Goal: Task Accomplishment & Management: Manage account settings

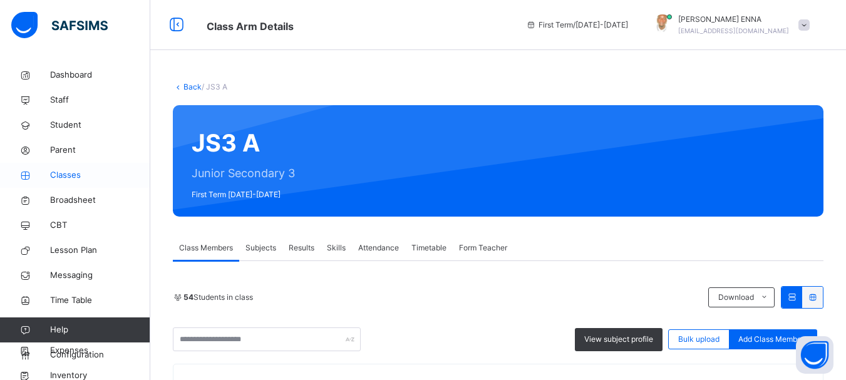
click at [75, 175] on span "Classes" at bounding box center [100, 175] width 100 height 13
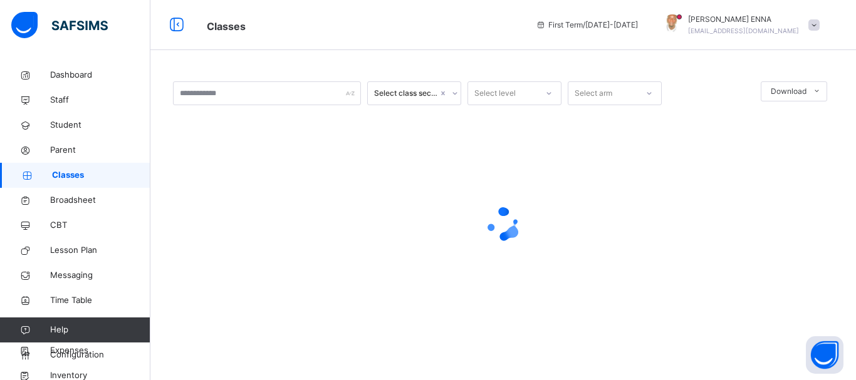
drag, startPoint x: 852, startPoint y: 93, endPoint x: 855, endPoint y: 157, distance: 64.6
click at [845, 157] on html "Classes First Term / 2025-2026 EMMANUEL ENNA ennaemmanuel@gmail.com Dashboard S…" at bounding box center [428, 190] width 856 height 380
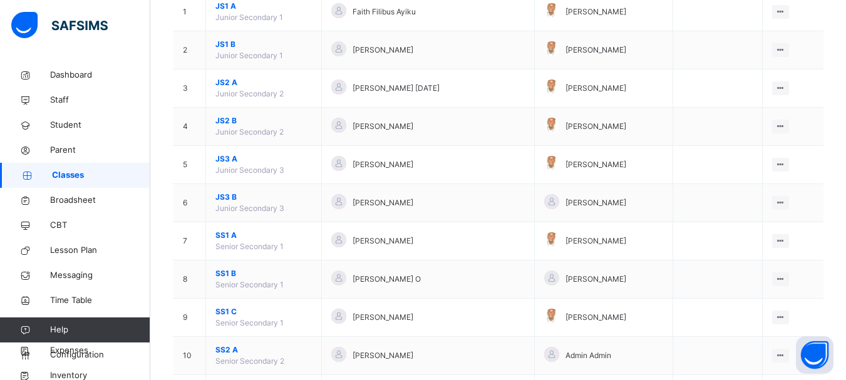
scroll to position [194, 0]
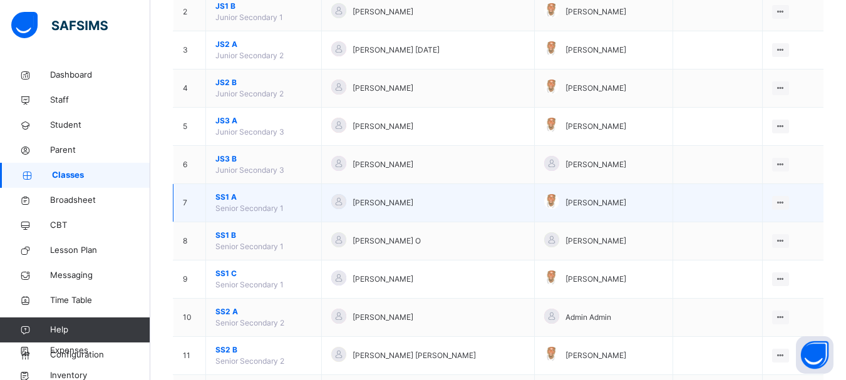
click at [225, 199] on span "SS1 A" at bounding box center [263, 197] width 96 height 11
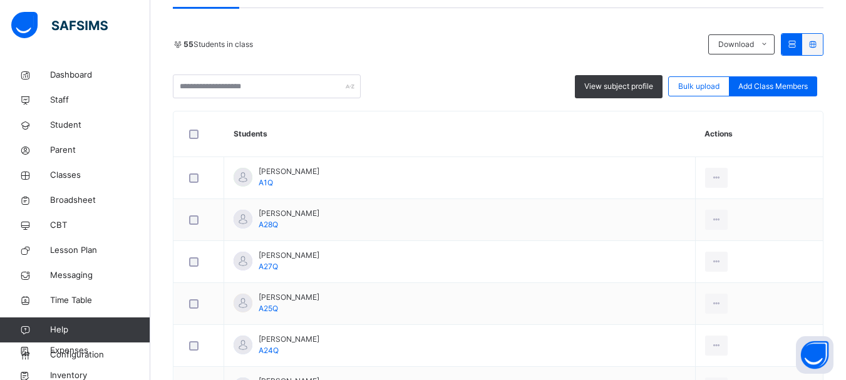
scroll to position [278, 0]
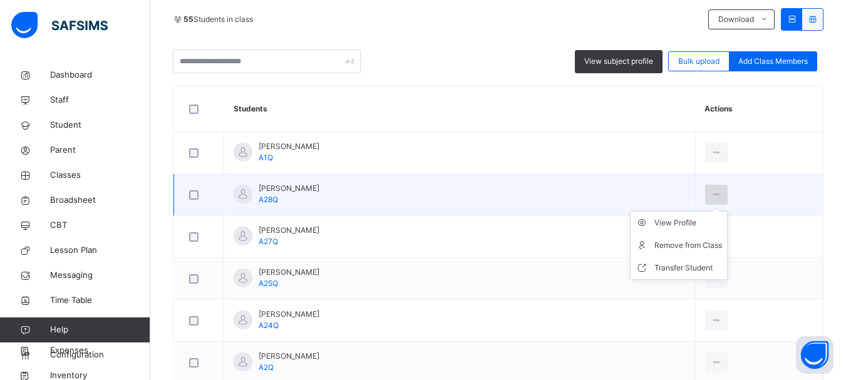
click at [711, 195] on icon at bounding box center [716, 194] width 11 height 11
click at [698, 246] on div "Remove from Class" at bounding box center [688, 245] width 68 height 13
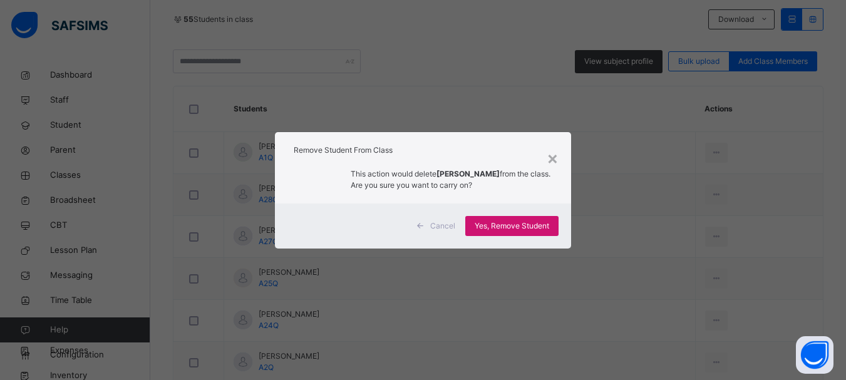
click at [494, 232] on span "Yes, Remove Student" at bounding box center [512, 225] width 75 height 11
click at [494, 234] on div "Yes, Remove Student" at bounding box center [511, 226] width 93 height 20
click at [509, 221] on div "Yes, Remove Student" at bounding box center [511, 226] width 93 height 20
click at [510, 229] on span "Yes, Remove Student" at bounding box center [512, 225] width 75 height 11
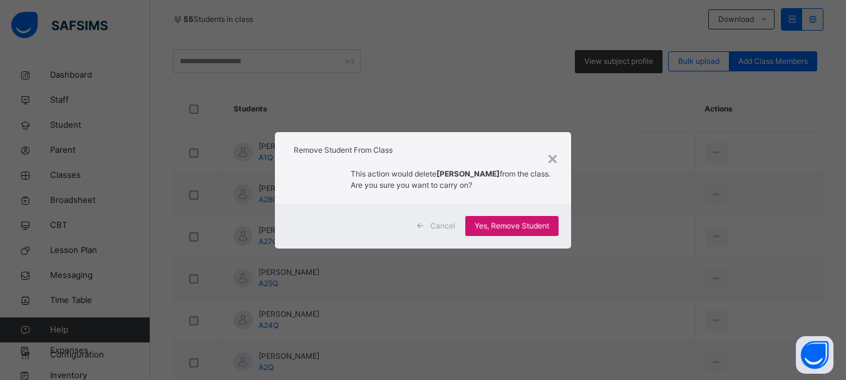
click at [510, 229] on div "Yes, Remove Student" at bounding box center [511, 226] width 93 height 20
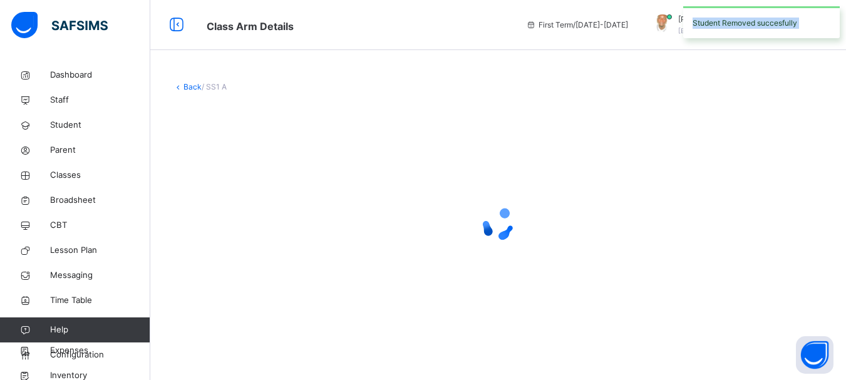
scroll to position [0, 0]
click at [554, 151] on div at bounding box center [503, 224] width 660 height 238
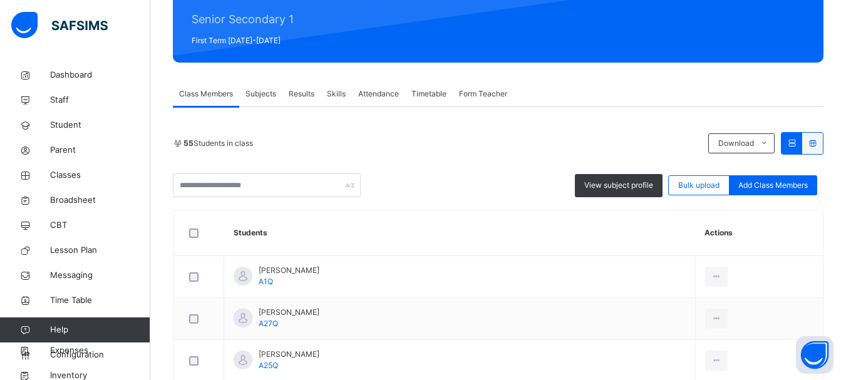
scroll to position [197, 0]
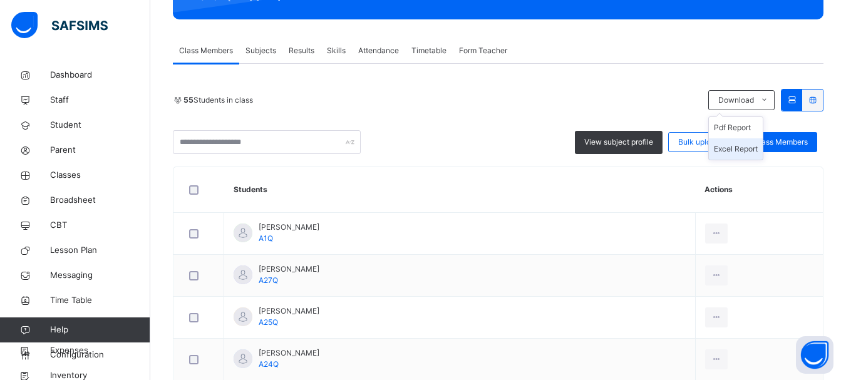
click at [756, 151] on li "Excel Report" at bounding box center [736, 148] width 54 height 21
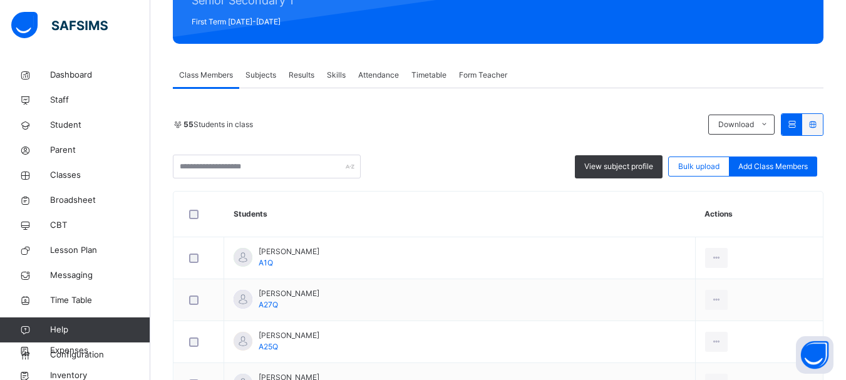
scroll to position [158, 0]
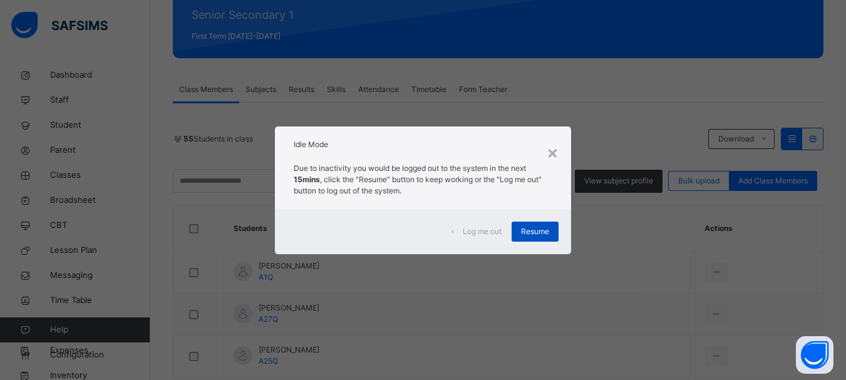
click at [542, 232] on span "Resume" at bounding box center [535, 231] width 28 height 11
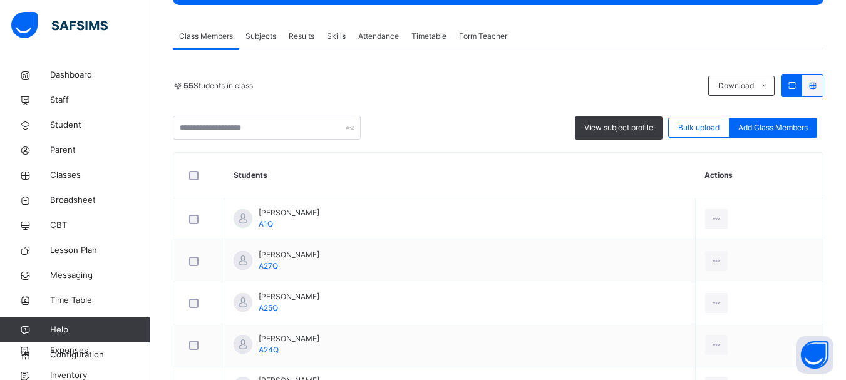
scroll to position [207, 0]
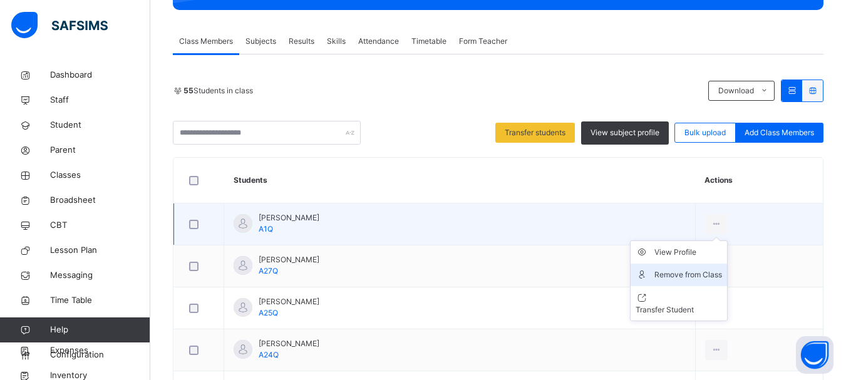
click at [694, 271] on div "Remove from Class" at bounding box center [688, 275] width 68 height 13
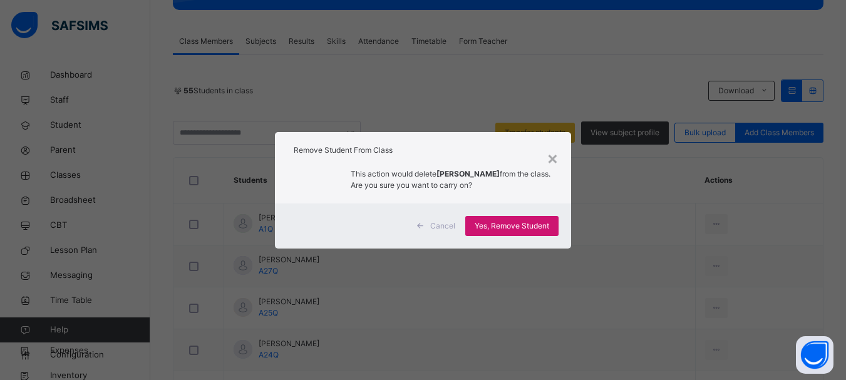
click at [504, 224] on span "Yes, Remove Student" at bounding box center [512, 225] width 75 height 11
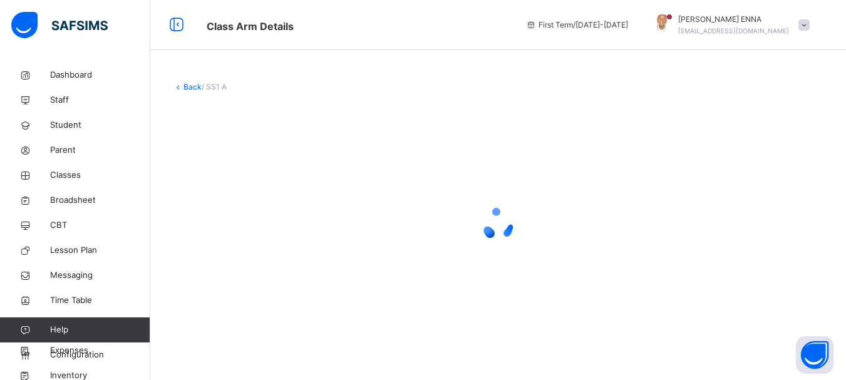
scroll to position [0, 0]
click at [807, 261] on div at bounding box center [503, 224] width 660 height 238
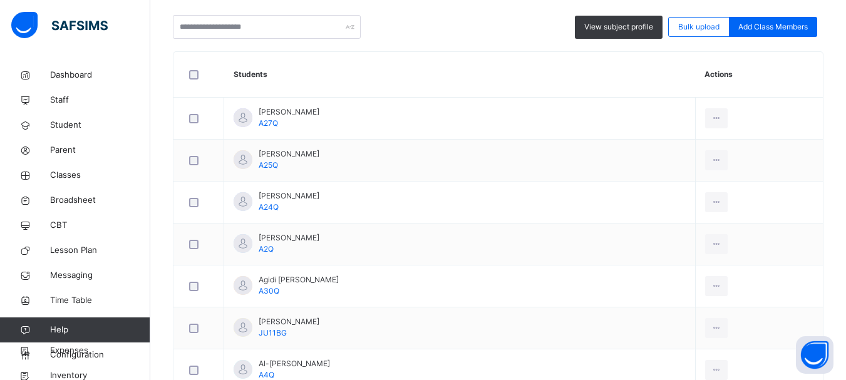
scroll to position [317, 0]
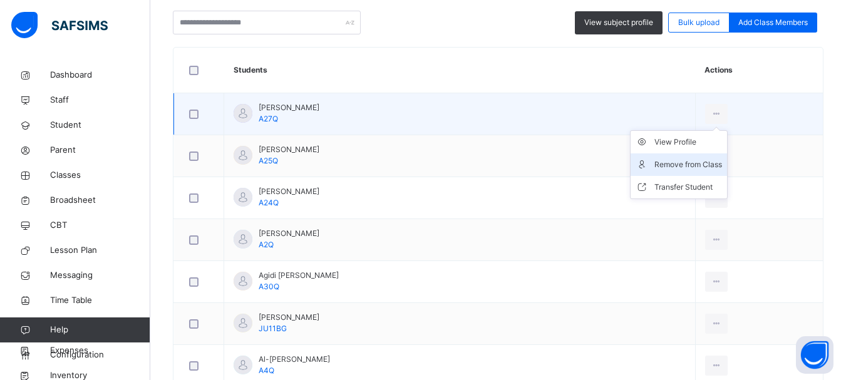
click at [686, 157] on li "Remove from Class" at bounding box center [679, 164] width 96 height 23
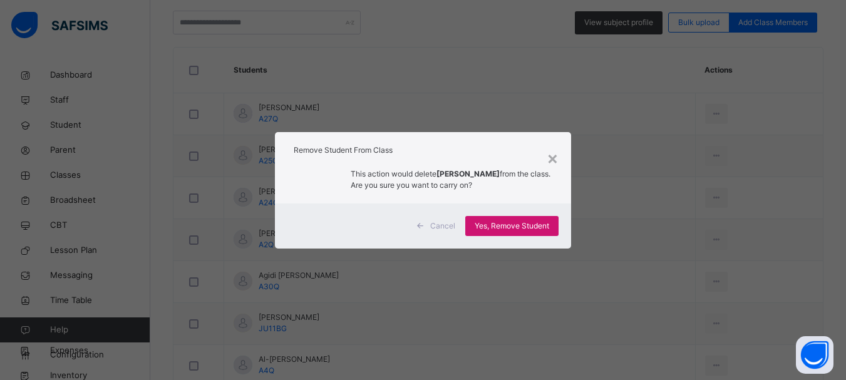
click at [515, 223] on span "Yes, Remove Student" at bounding box center [512, 225] width 75 height 11
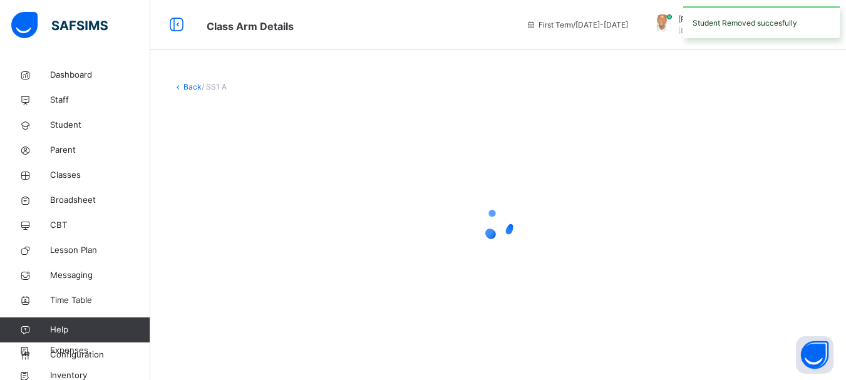
scroll to position [0, 0]
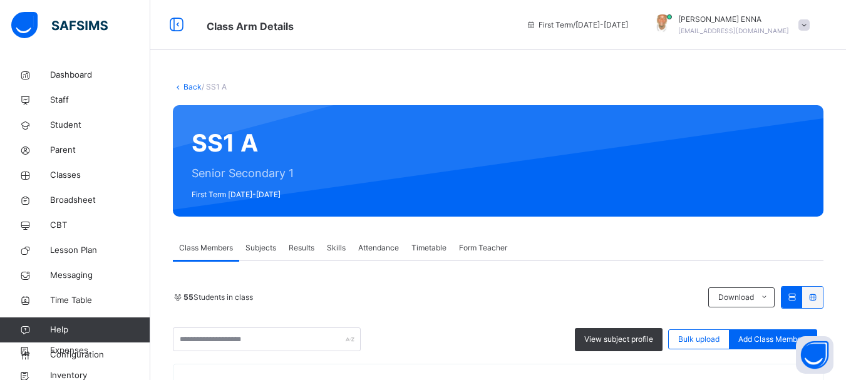
click at [0, 0] on div "× Remove Student From Class This action would delete from the class. Are you su…" at bounding box center [0, 0] width 0 height 0
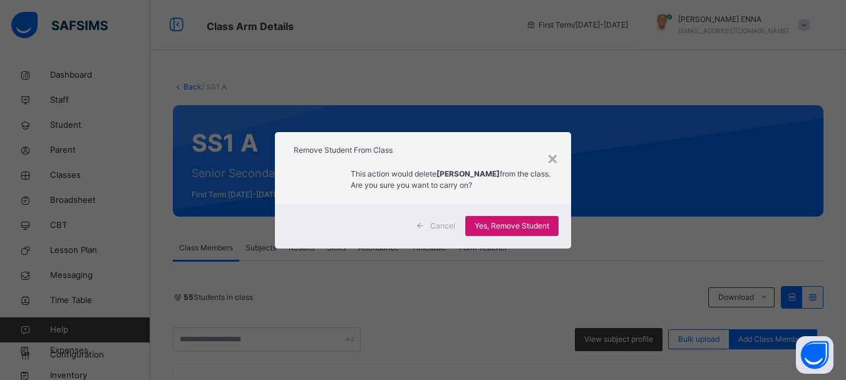
scroll to position [317, 0]
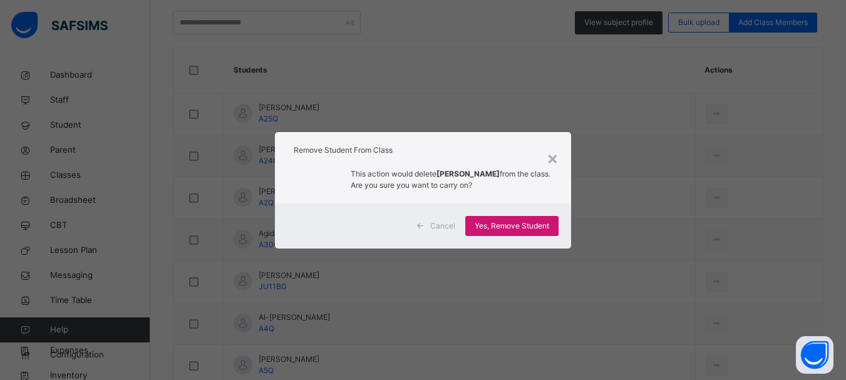
click at [511, 224] on div "Yes, Remove Student" at bounding box center [511, 226] width 93 height 20
click at [512, 230] on div "Yes, Remove Student" at bounding box center [511, 226] width 93 height 20
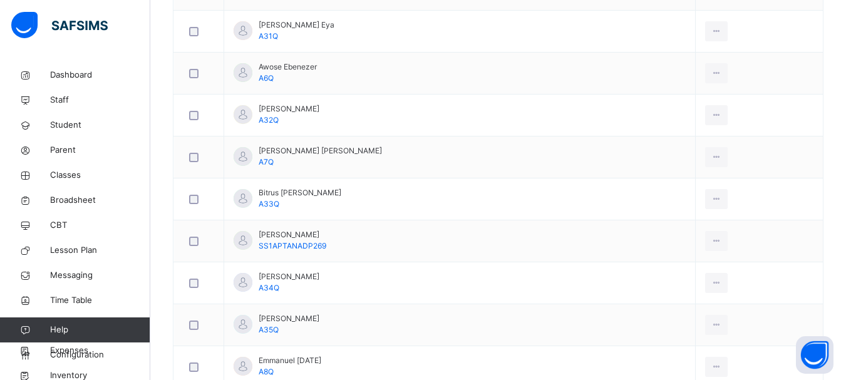
scroll to position [675, 0]
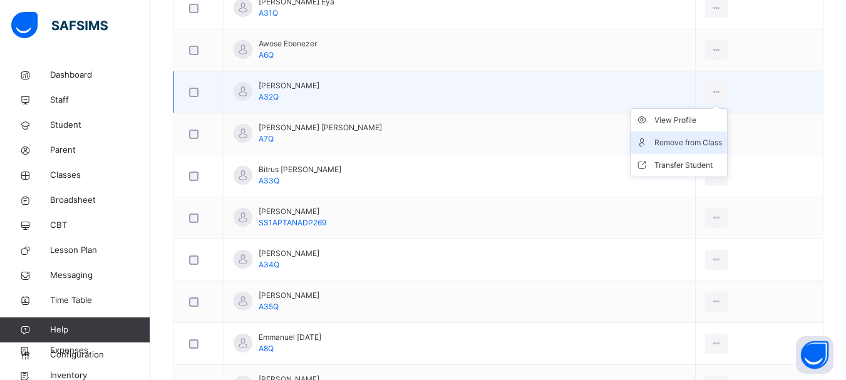
click at [706, 142] on div "Remove from Class" at bounding box center [688, 143] width 68 height 13
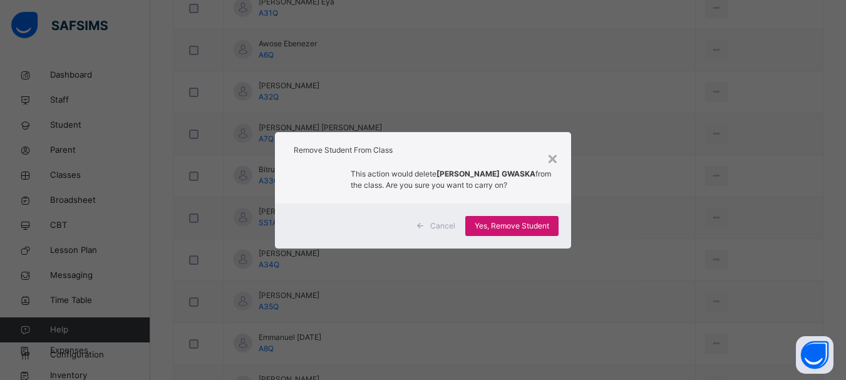
click at [509, 226] on span "Yes, Remove Student" at bounding box center [512, 225] width 75 height 11
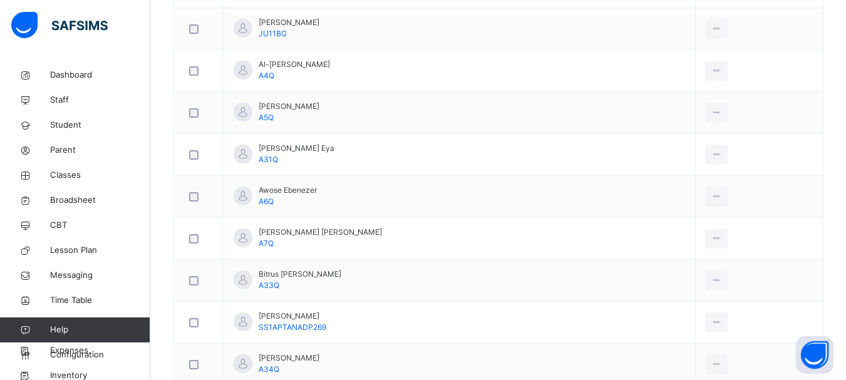
scroll to position [573, 0]
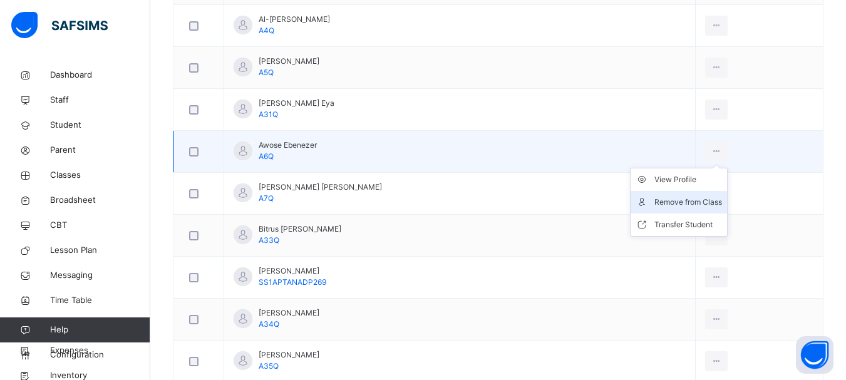
click at [679, 199] on div "Remove from Class" at bounding box center [688, 202] width 68 height 13
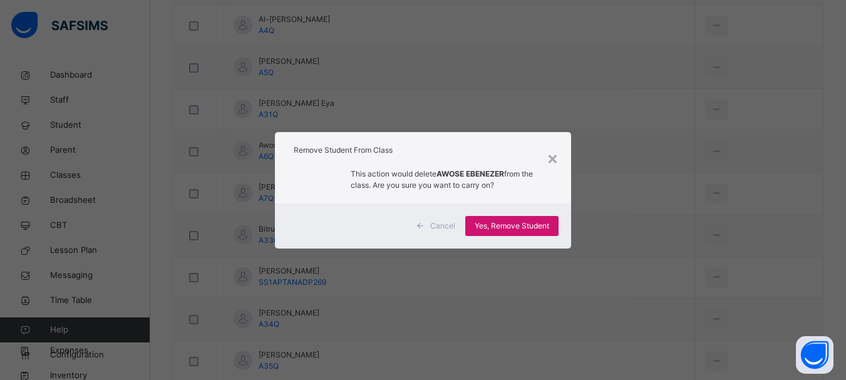
click at [519, 222] on span "Yes, Remove Student" at bounding box center [512, 225] width 75 height 11
click at [512, 221] on span "Yes, Remove Student" at bounding box center [512, 225] width 75 height 11
click at [531, 224] on span "Yes, Remove Student" at bounding box center [512, 225] width 75 height 11
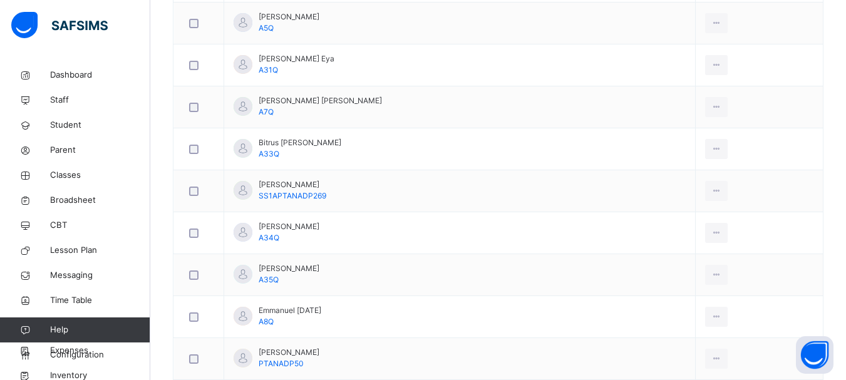
scroll to position [658, 0]
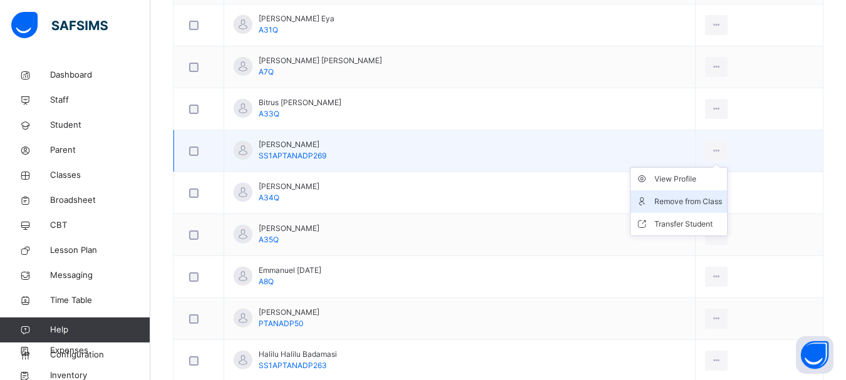
click at [676, 199] on div "Remove from Class" at bounding box center [688, 201] width 68 height 13
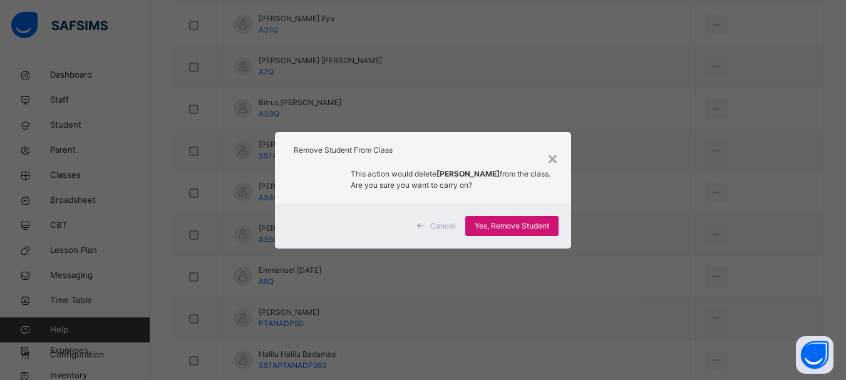
click at [527, 224] on span "Yes, Remove Student" at bounding box center [512, 225] width 75 height 11
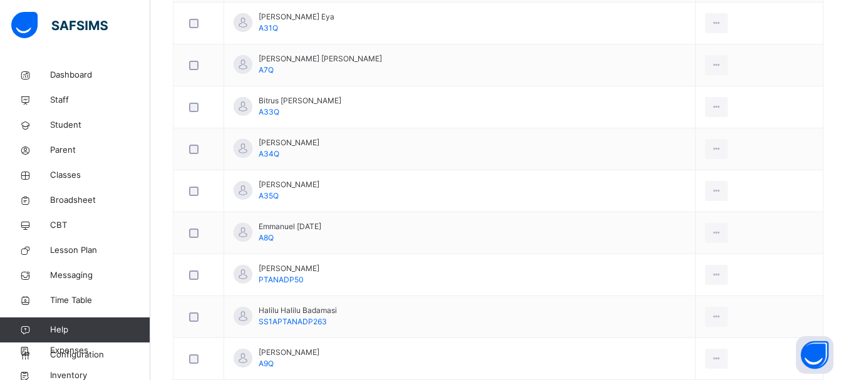
scroll to position [707, 0]
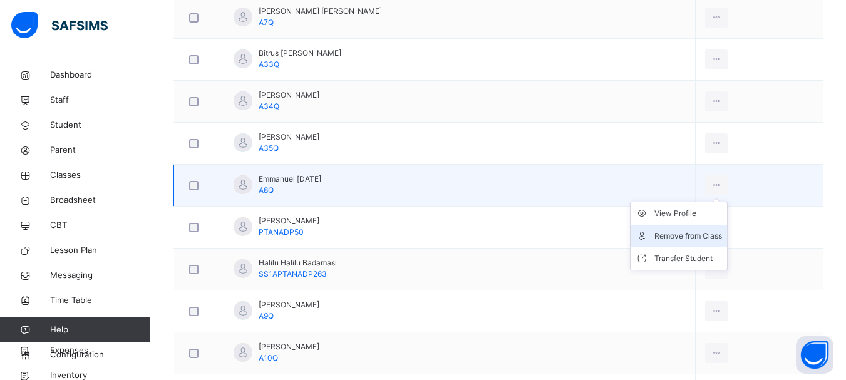
click at [685, 228] on li "Remove from Class" at bounding box center [679, 236] width 96 height 23
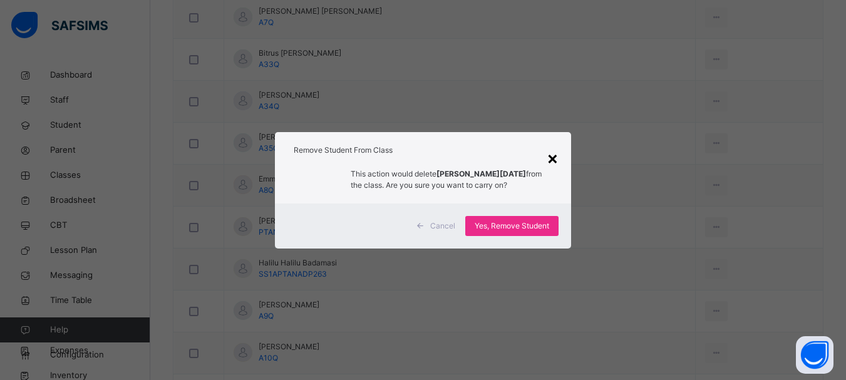
click at [549, 157] on div "×" at bounding box center [553, 158] width 12 height 26
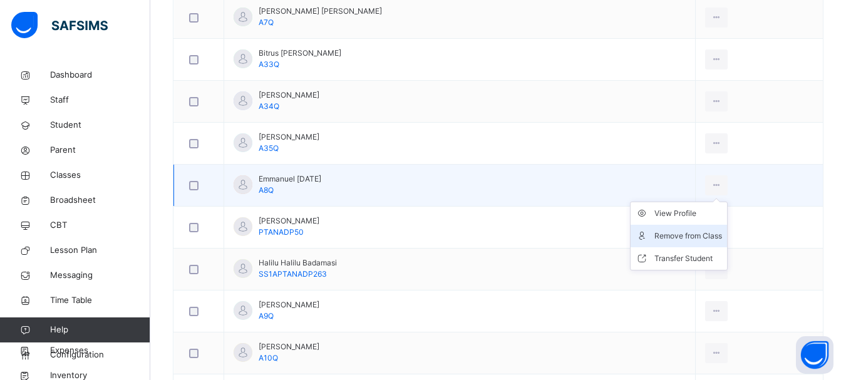
click at [668, 237] on div "Remove from Class" at bounding box center [688, 236] width 68 height 13
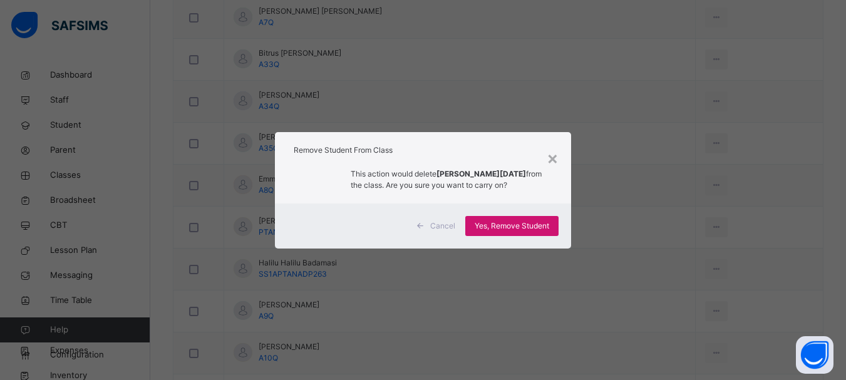
click at [545, 222] on span "Yes, Remove Student" at bounding box center [512, 225] width 75 height 11
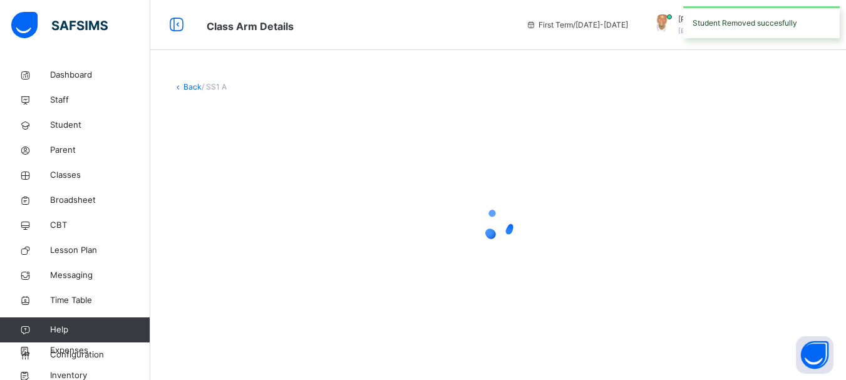
scroll to position [0, 0]
